Goal: Navigation & Orientation: Go to known website

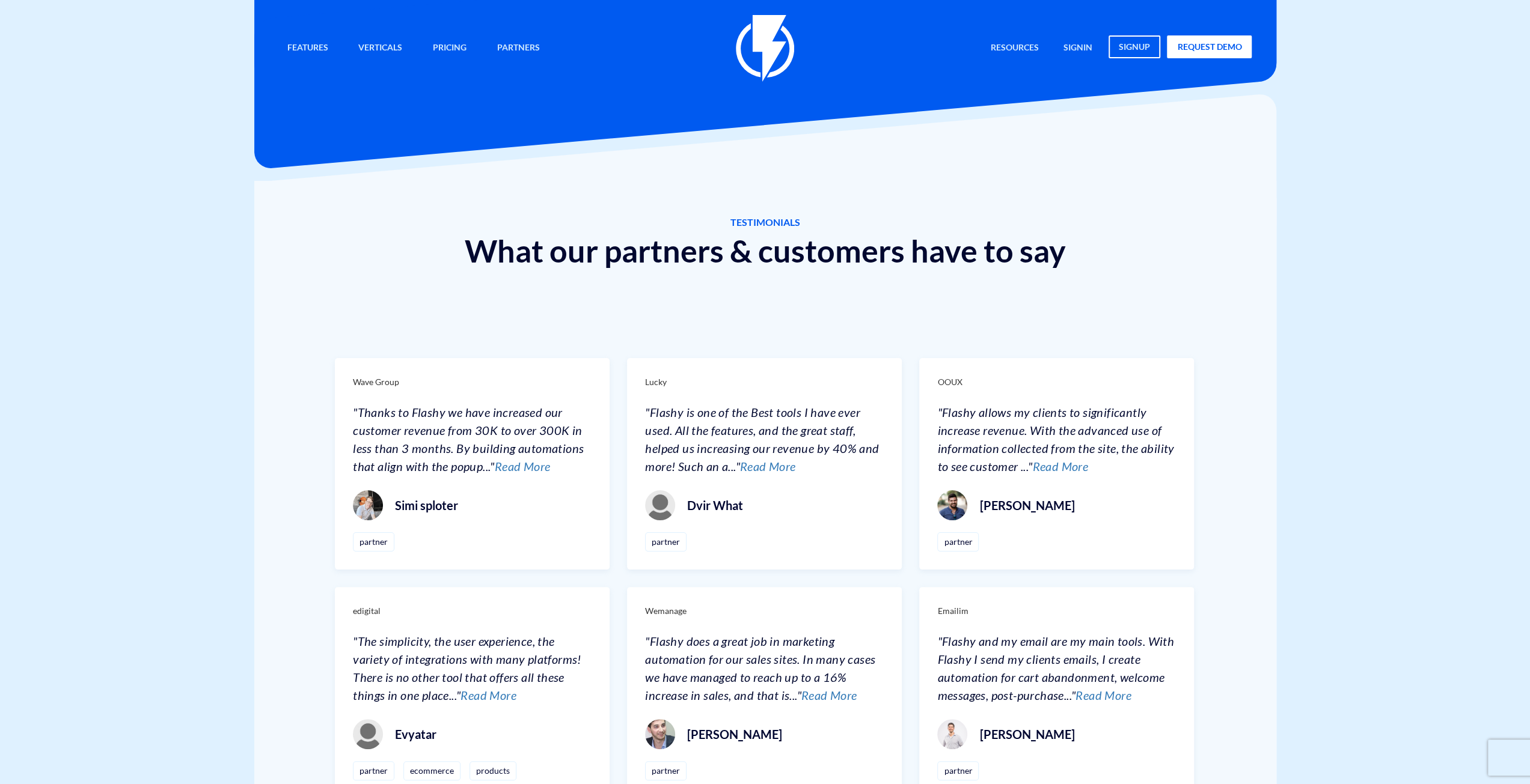
click at [748, 215] on div "TESTIMONIALS What our partners & customers have to say" at bounding box center [765, 233] width 1021 height 105
click at [748, 193] on div "TESTIMONIALS What our partners & customers have to say" at bounding box center [765, 233] width 1021 height 105
click at [745, 46] on img at bounding box center [765, 48] width 58 height 67
